Goal: Find specific page/section: Find specific page/section

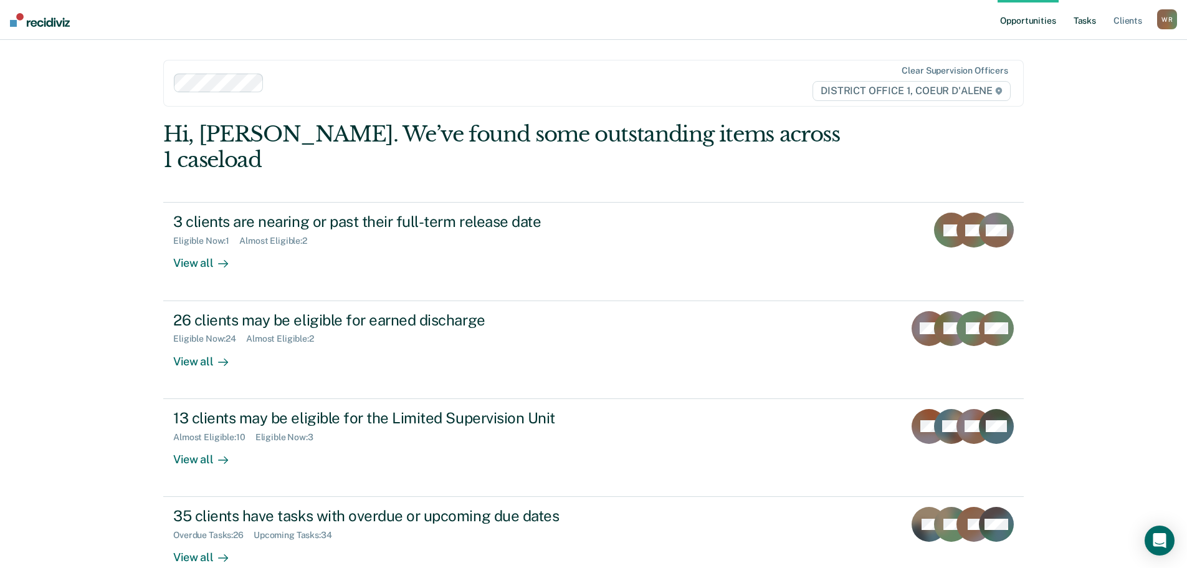
click at [1085, 21] on link "Tasks" at bounding box center [1084, 20] width 27 height 40
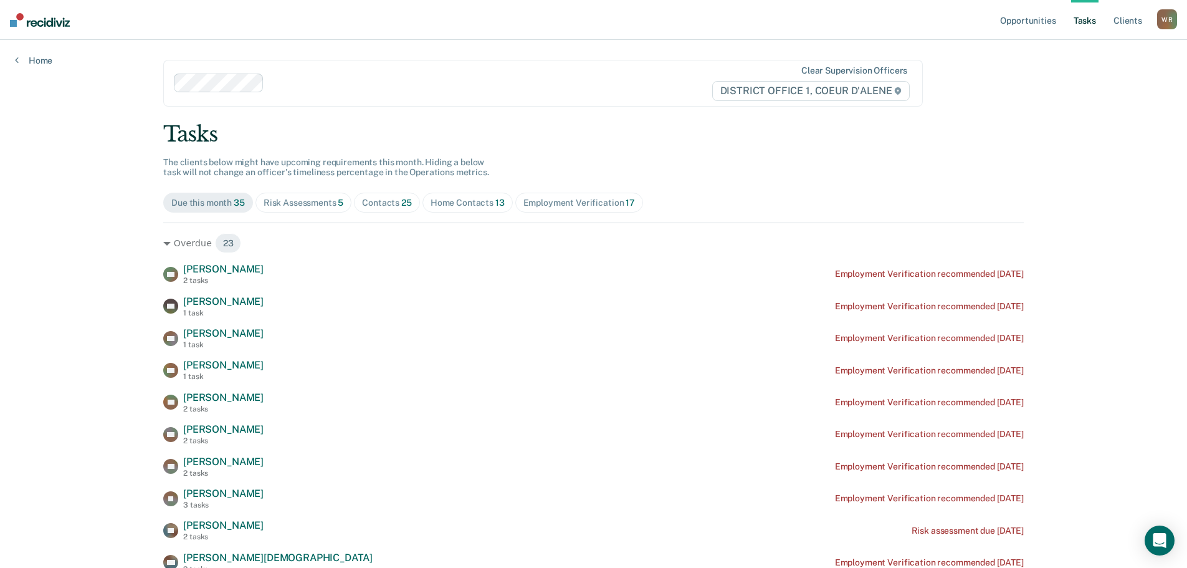
click at [401, 198] on span "25" at bounding box center [406, 203] width 11 height 10
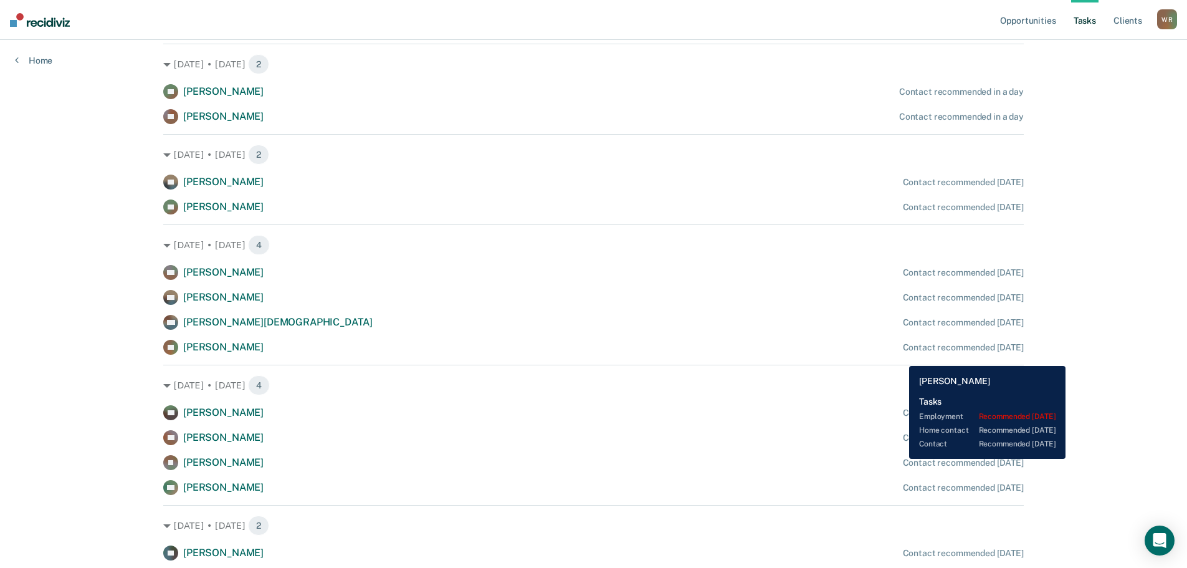
scroll to position [635, 0]
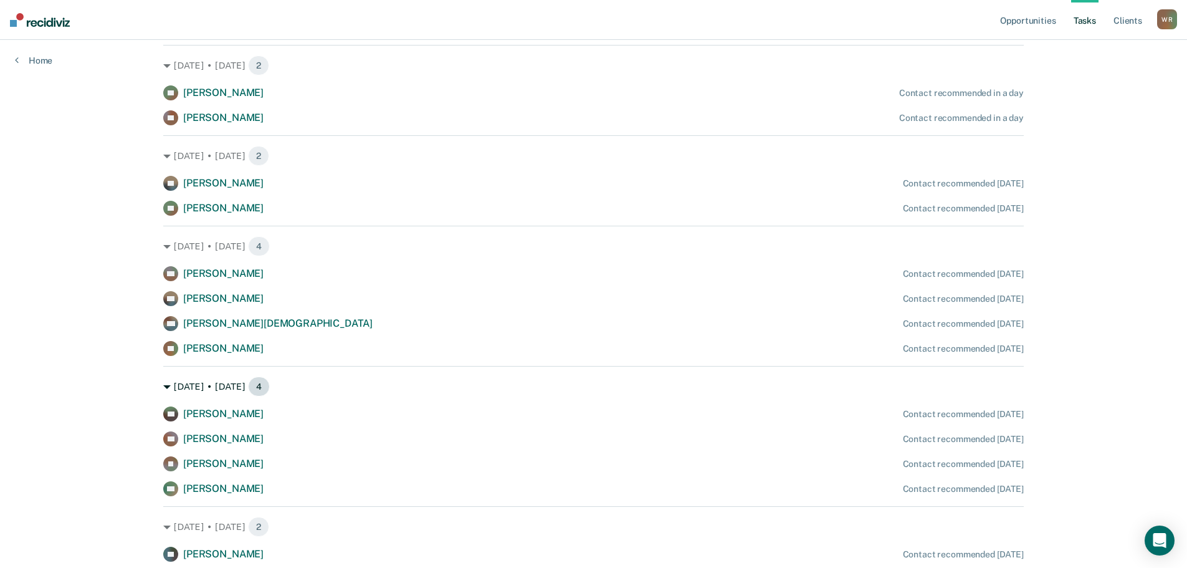
click at [163, 388] on icon at bounding box center [166, 386] width 7 height 7
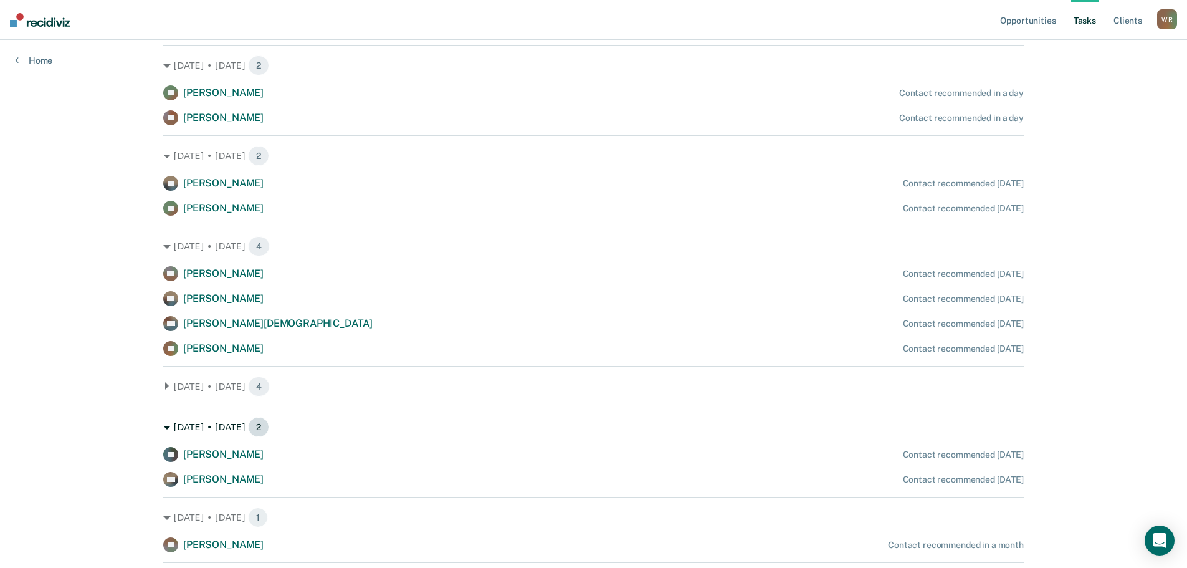
click at [163, 429] on icon at bounding box center [166, 427] width 7 height 7
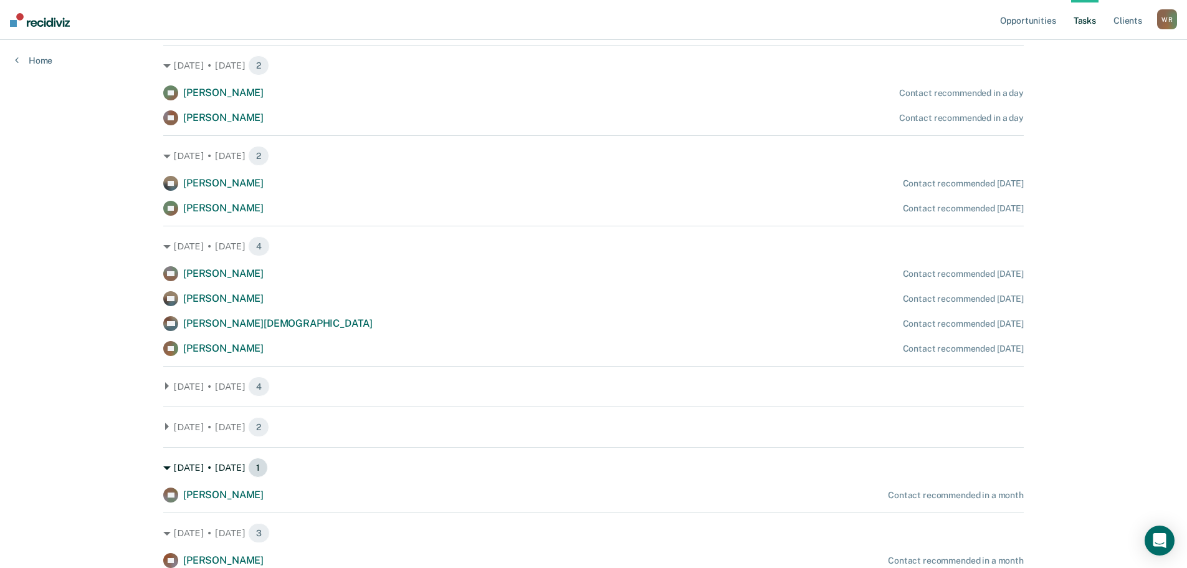
click at [163, 470] on icon at bounding box center [166, 467] width 7 height 7
click at [163, 505] on icon at bounding box center [166, 508] width 7 height 7
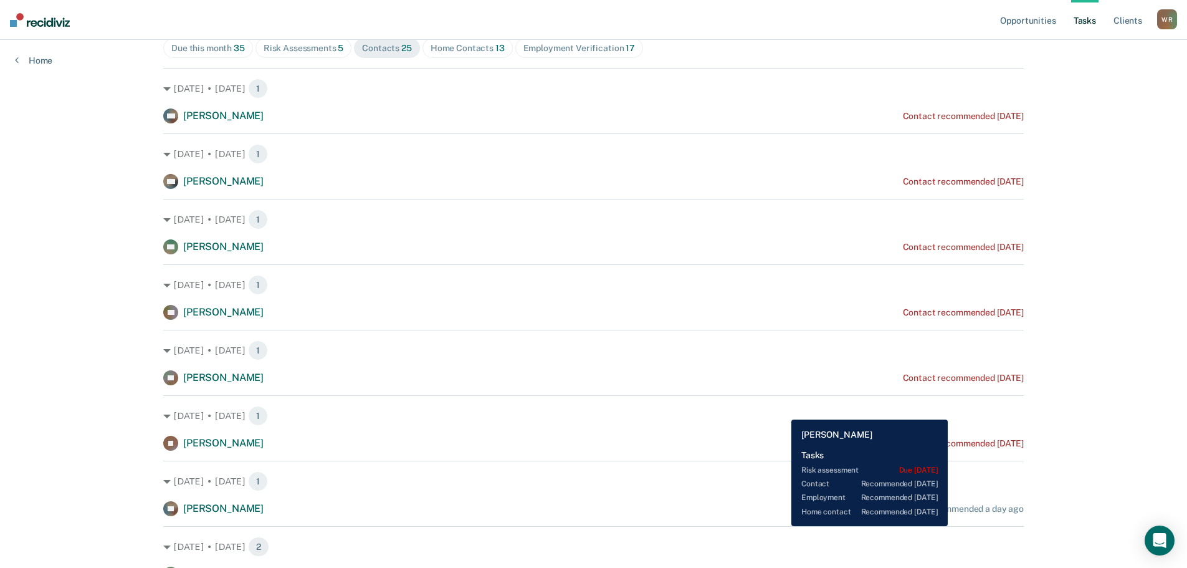
scroll to position [75, 0]
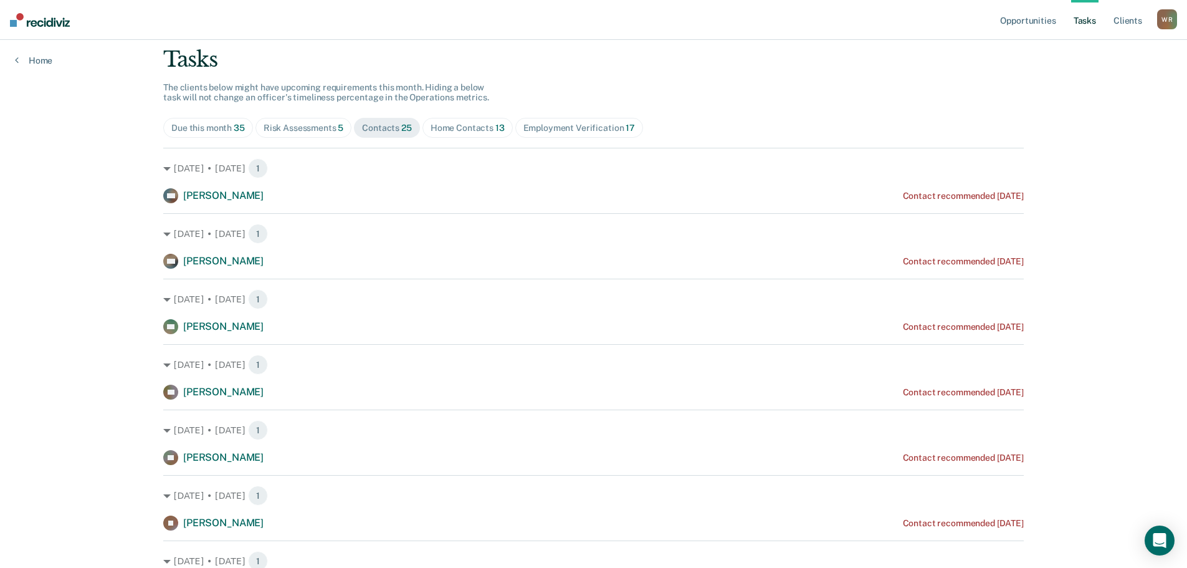
click at [455, 130] on div "Home Contacts 13" at bounding box center [468, 128] width 74 height 11
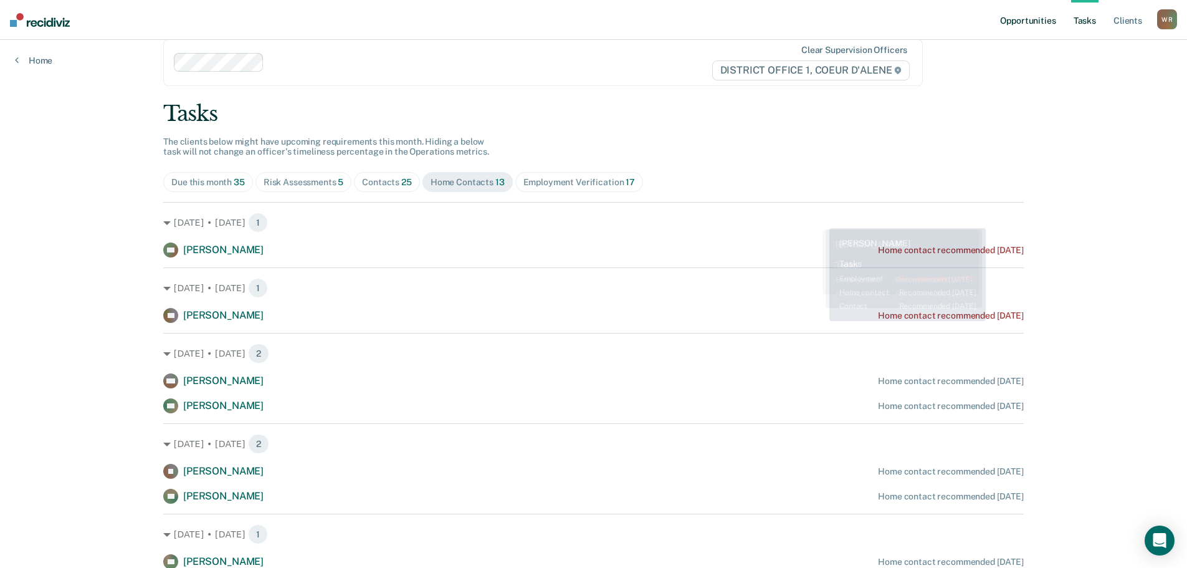
scroll to position [0, 0]
